Goal: Transaction & Acquisition: Subscribe to service/newsletter

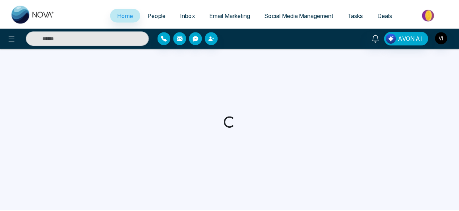
select select "*"
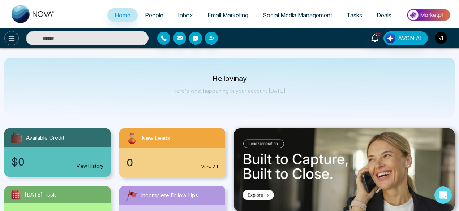
click at [12, 38] on icon at bounding box center [11, 38] width 9 height 9
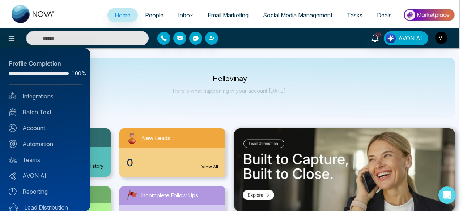
click at [187, 64] on div at bounding box center [231, 105] width 463 height 211
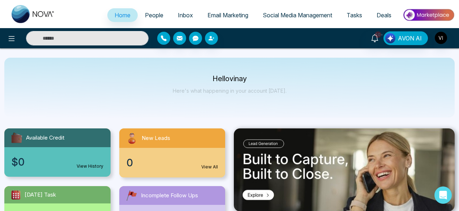
click at [217, 16] on span "Email Marketing" at bounding box center [227, 15] width 41 height 7
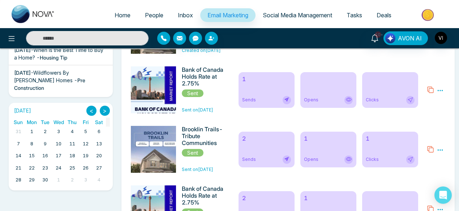
scroll to position [180, 0]
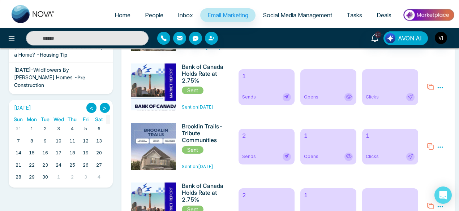
click at [255, 151] on div "2 Sends" at bounding box center [267, 147] width 56 height 36
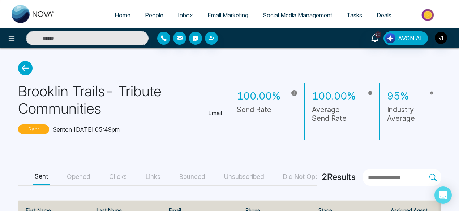
click at [25, 69] on icon at bounding box center [25, 68] width 14 height 14
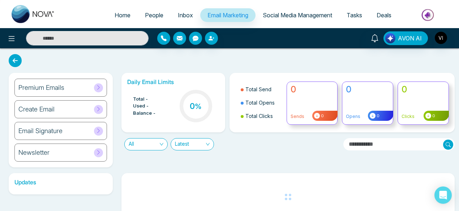
click at [16, 63] on icon at bounding box center [15, 60] width 13 height 13
